Goal: Task Accomplishment & Management: Complete application form

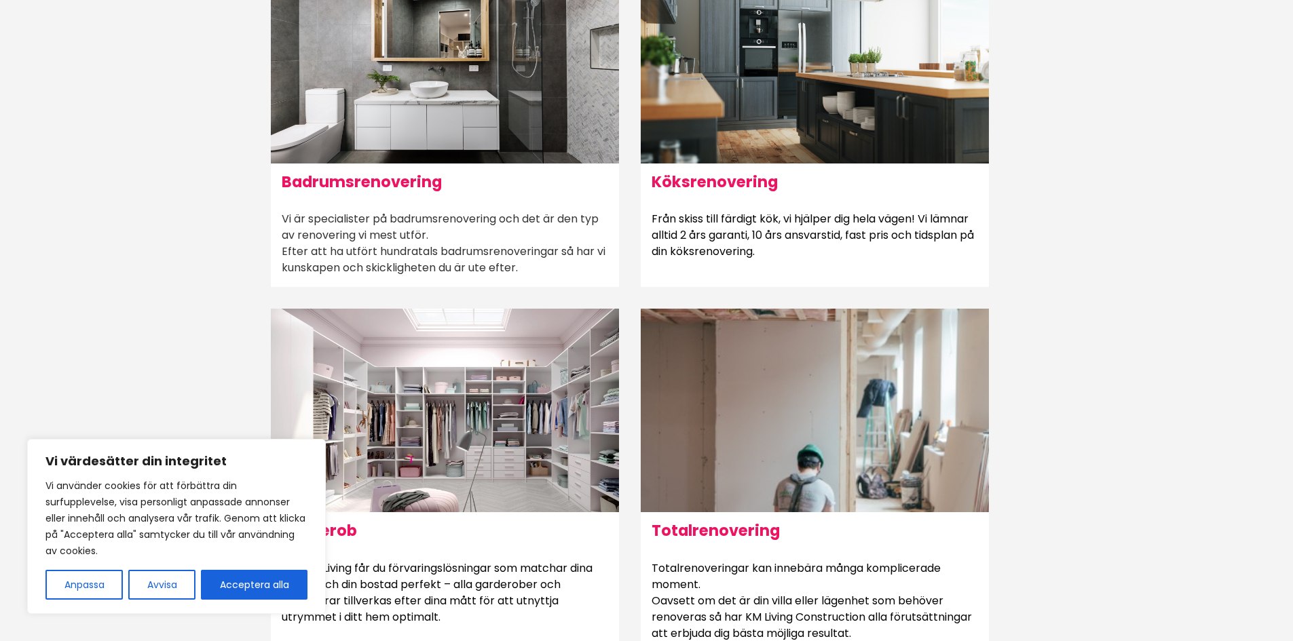
click at [434, 109] on div at bounding box center [445, 62] width 348 height 204
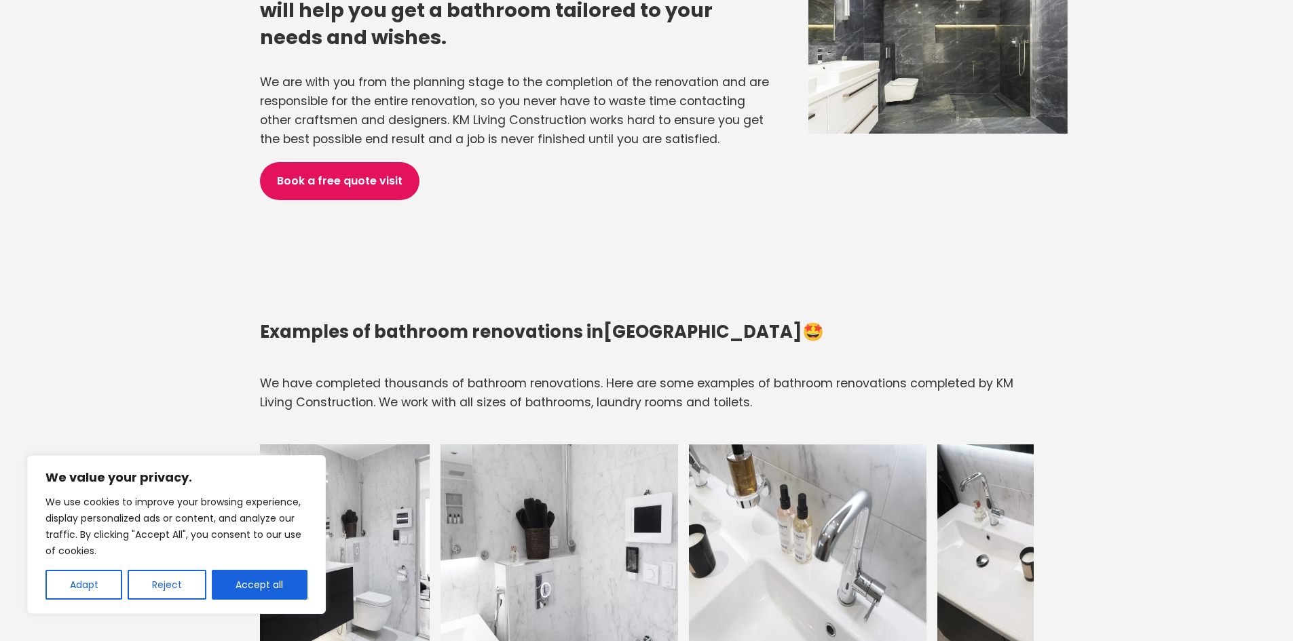
scroll to position [1403, 0]
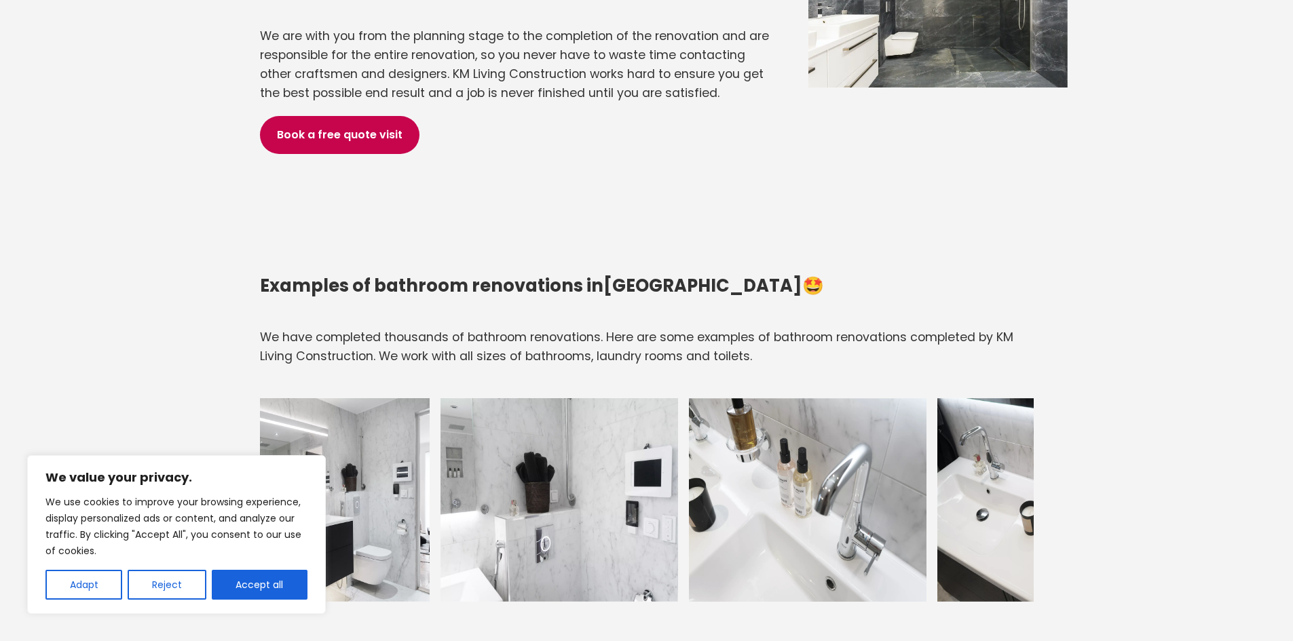
click at [373, 127] on font "Book a free quote visit" at bounding box center [340, 135] width 126 height 16
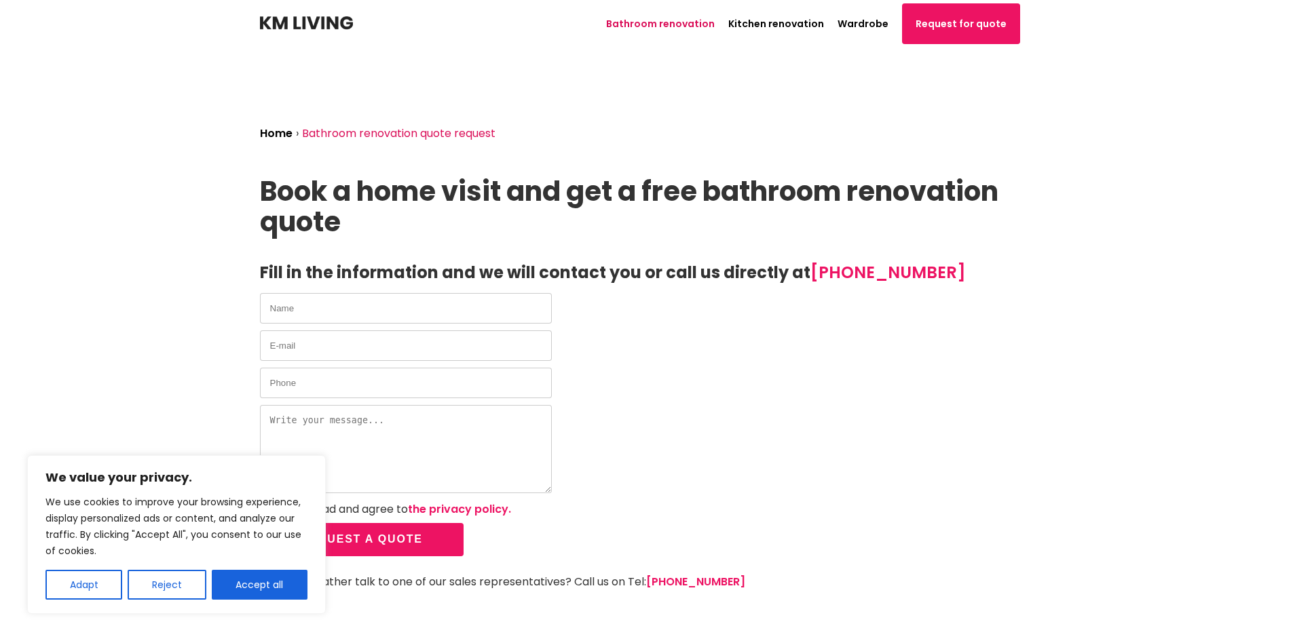
click at [453, 304] on input "text" at bounding box center [406, 308] width 292 height 31
type input "[PERSON_NAME]"
type input "[EMAIL_ADDRESS][DOMAIN_NAME]"
type input "0764416718"
click at [416, 425] on textarea at bounding box center [406, 449] width 292 height 88
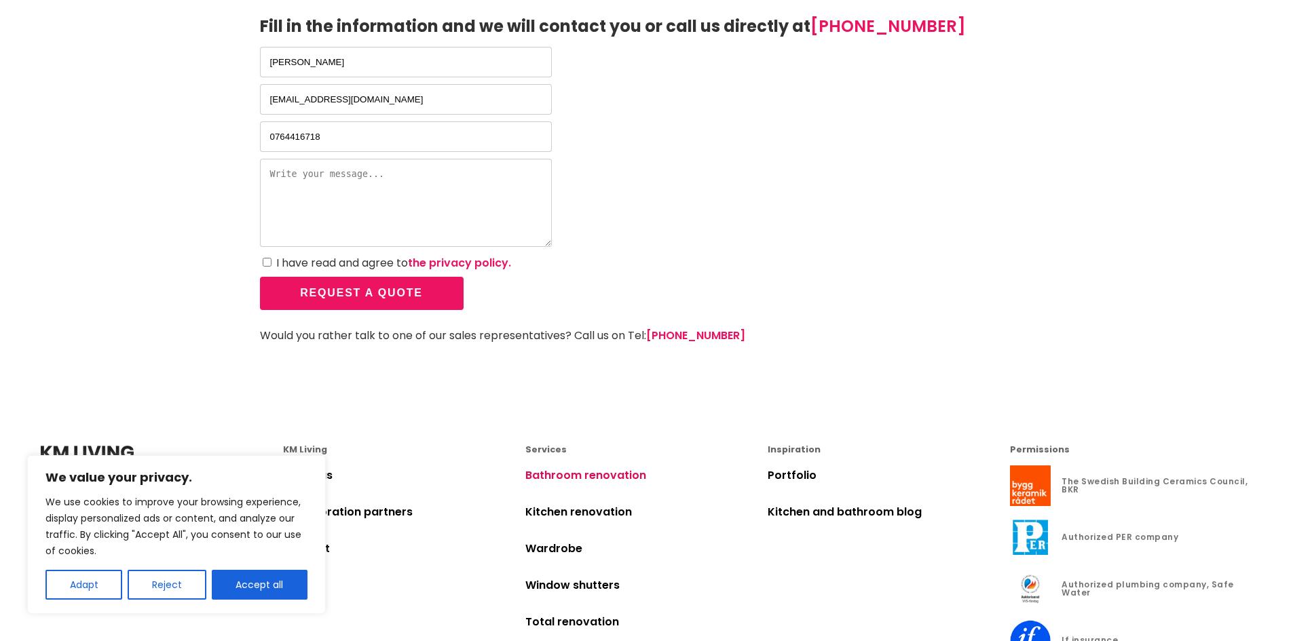
scroll to position [271, 0]
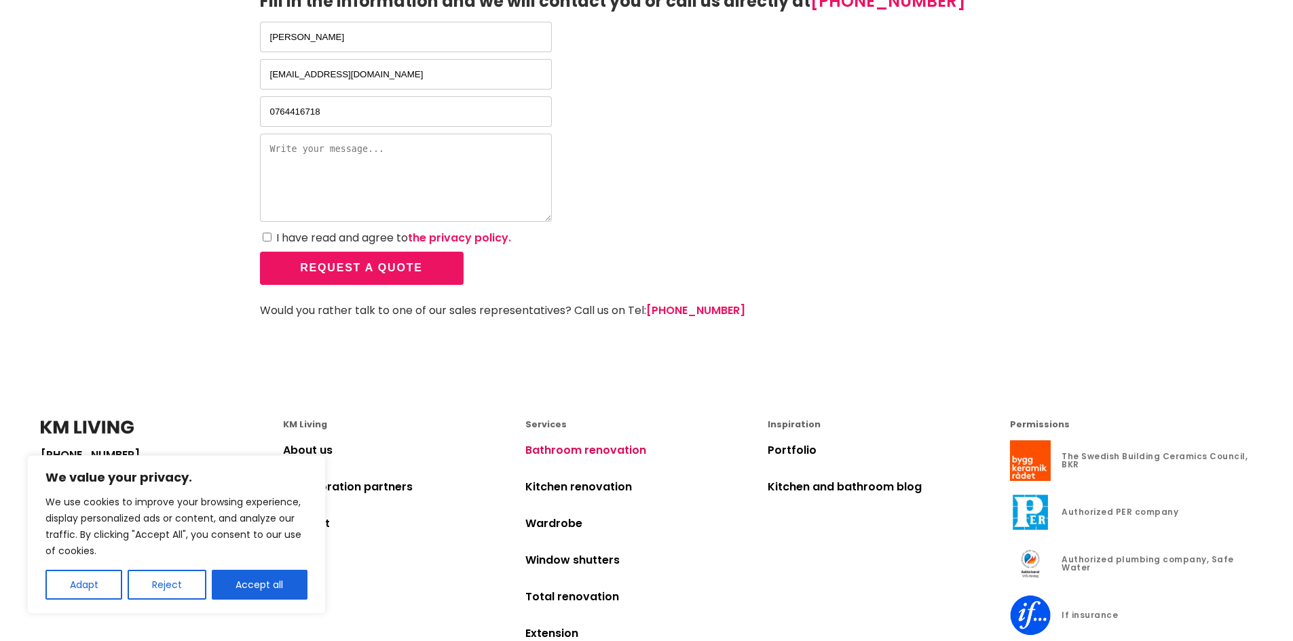
click at [272, 565] on div "We use cookies to improve your browsing experience, display personalized ads or…" at bounding box center [176, 547] width 262 height 106
click at [278, 579] on font "Accept all" at bounding box center [258, 585] width 47 height 14
checkbox input "true"
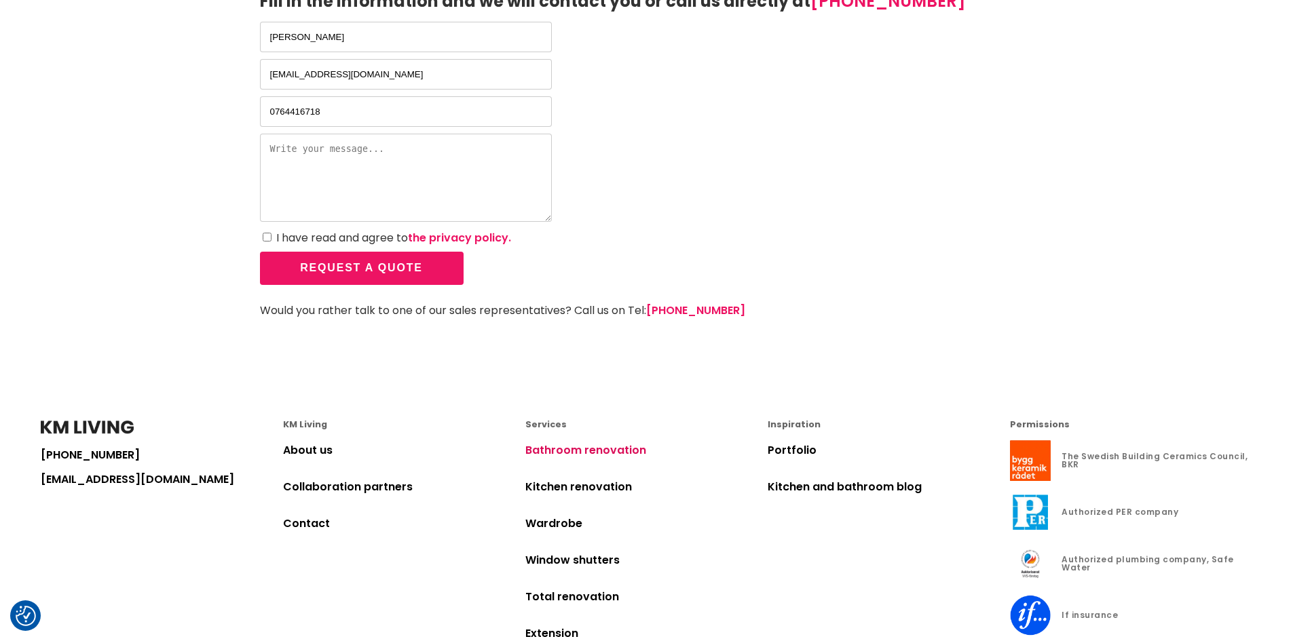
click at [315, 174] on textarea at bounding box center [406, 178] width 292 height 88
type textarea "You have done renovation for our badrum in [DATE], [STREET_ADDRESS]. We want to…"
click at [267, 237] on input "I have read and agree to the privacy policy." at bounding box center [267, 237] width 9 height 9
checkbox input "true"
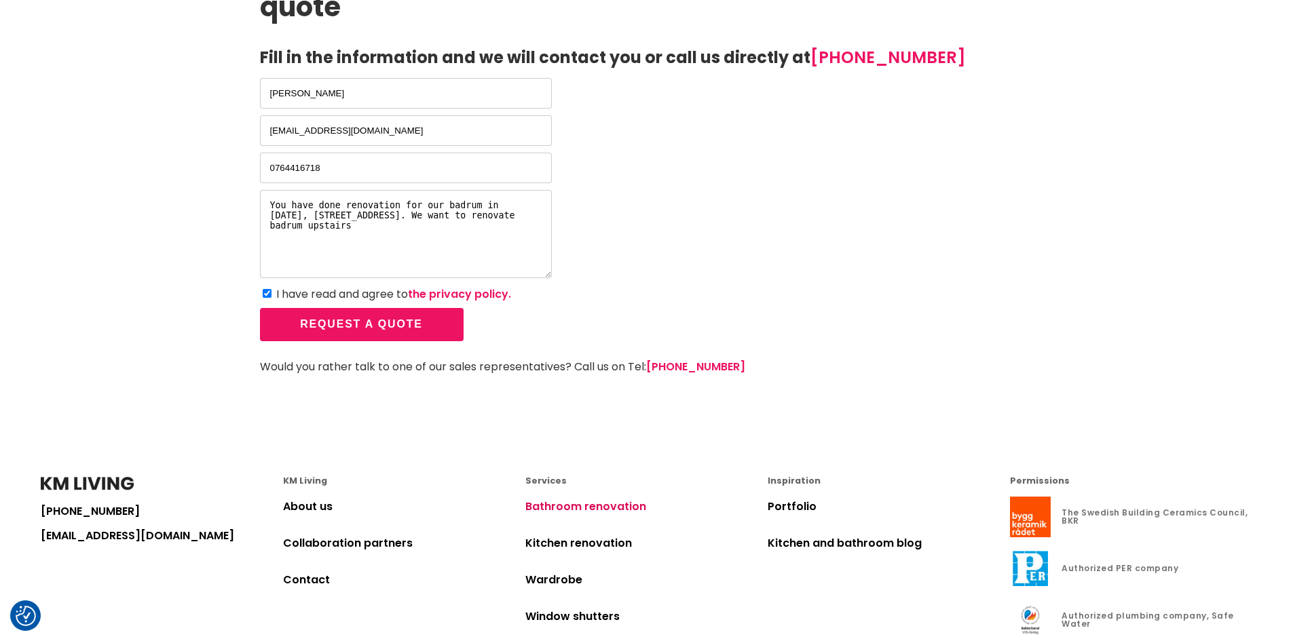
scroll to position [0, 0]
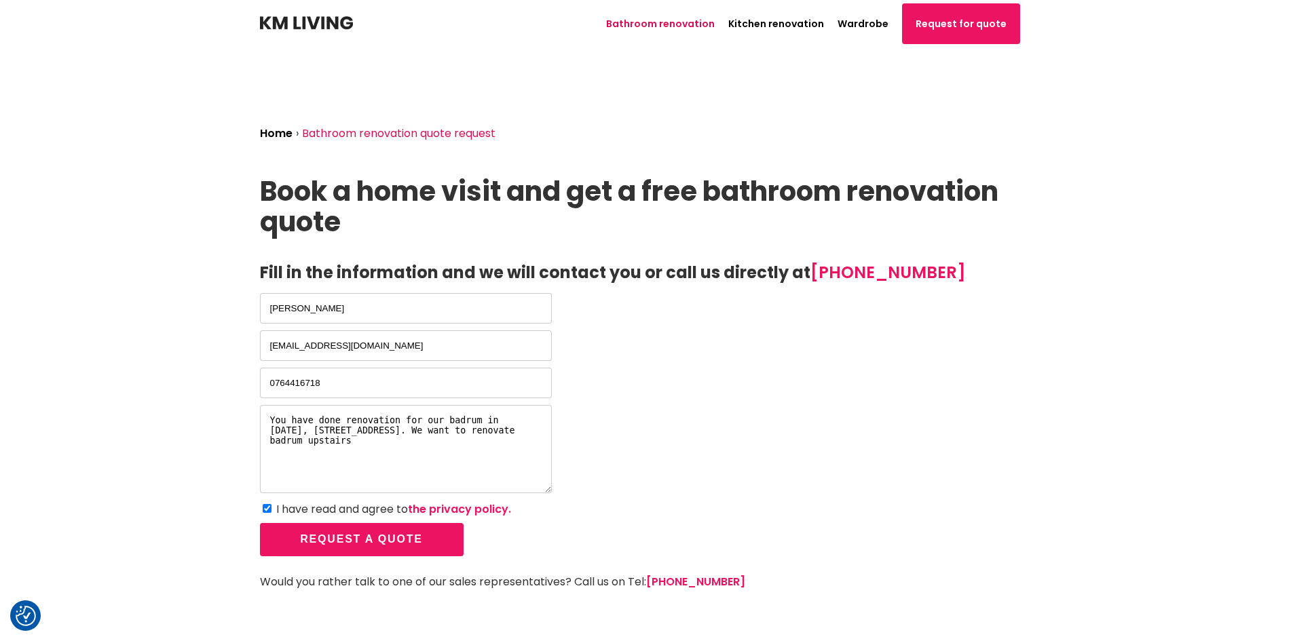
click at [360, 541] on font "Request a quote" at bounding box center [361, 539] width 123 height 12
